Goal: Information Seeking & Learning: Learn about a topic

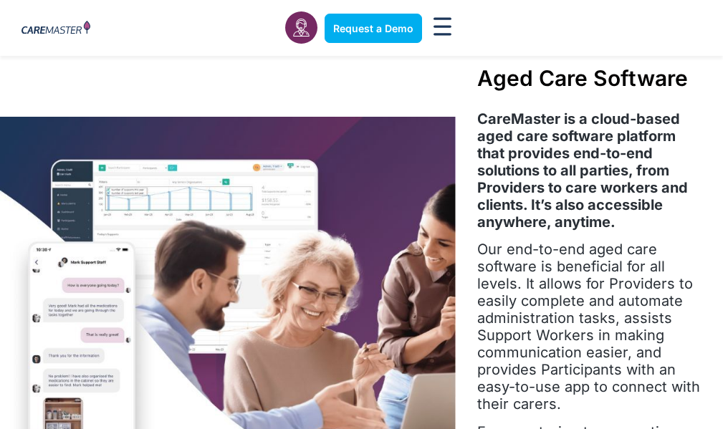
click at [718, 178] on div "Aged Care Software CareMaster is a cloud-based aged care software platform that…" at bounding box center [588, 330] width 267 height 531
click at [712, 309] on div "Aged Care Software CareMaster is a cloud-based aged care software platform that…" at bounding box center [588, 330] width 267 height 531
